Goal: Information Seeking & Learning: Learn about a topic

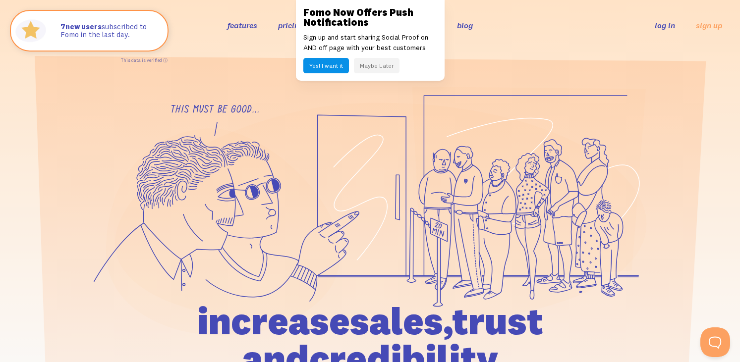
click at [372, 67] on button "Maybe Later" at bounding box center [377, 65] width 46 height 15
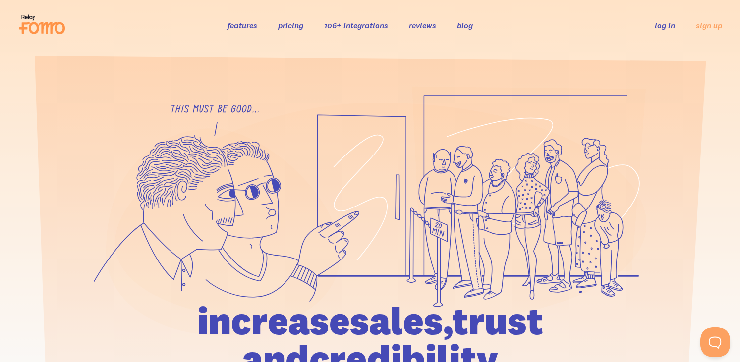
click at [244, 29] on link "features" at bounding box center [243, 25] width 30 height 10
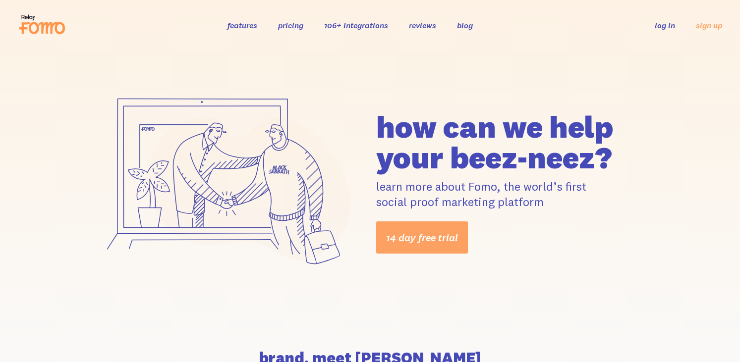
click at [300, 24] on link "pricing" at bounding box center [290, 25] width 25 height 10
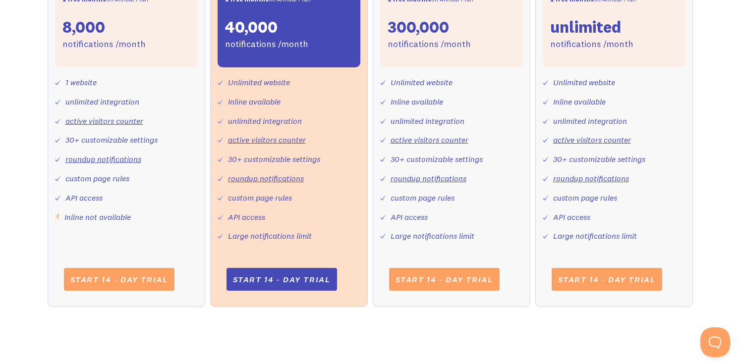
scroll to position [474, 0]
